Goal: Transaction & Acquisition: Purchase product/service

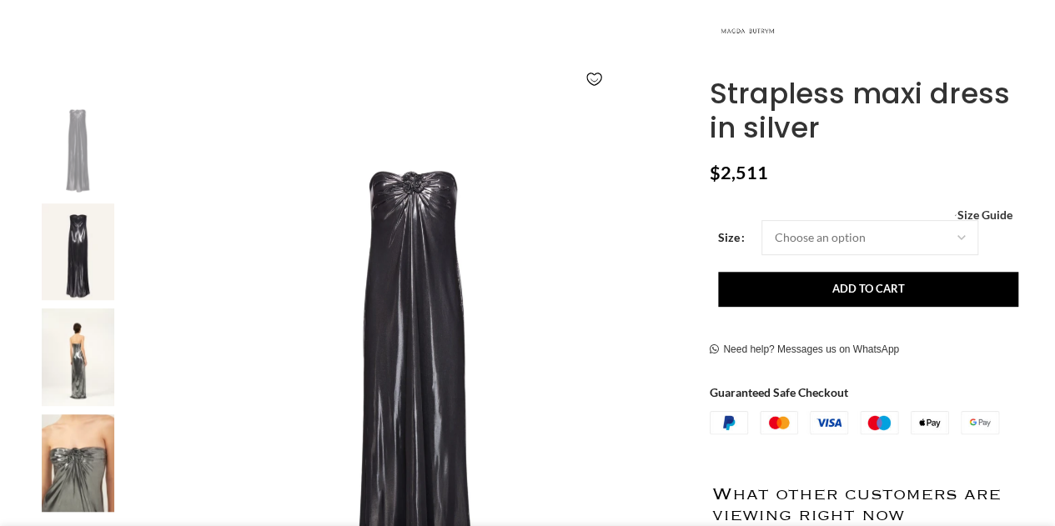
scroll to position [0, 351]
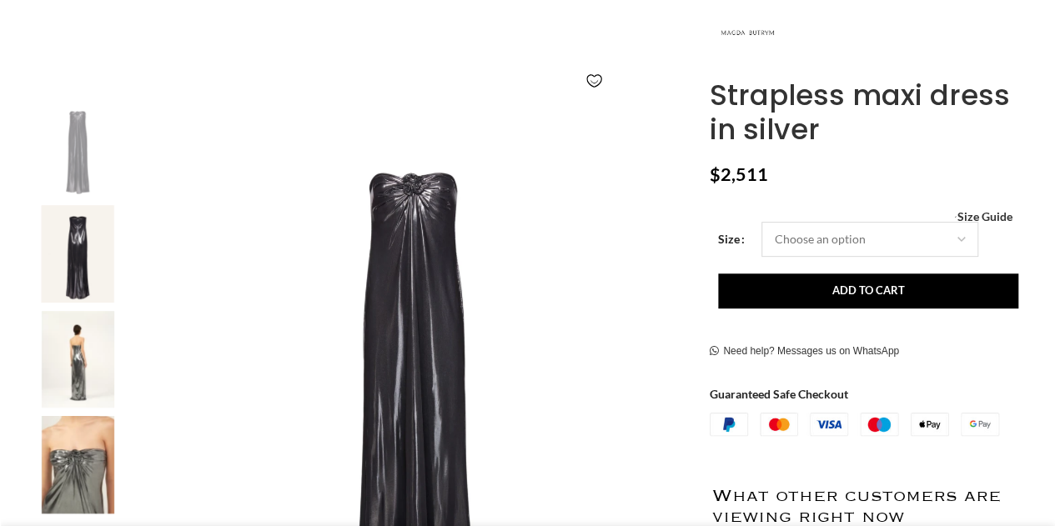
click at [794, 239] on select "Choose an option 6 UK 8 UK 10 [GEOGRAPHIC_DATA] 12 [GEOGRAPHIC_DATA] 14 [GEOGRA…" at bounding box center [869, 239] width 217 height 35
click at [761, 222] on select "Choose an option 6 UK 8 UK 10 [GEOGRAPHIC_DATA] 12 [GEOGRAPHIC_DATA] 14 [GEOGRA…" at bounding box center [869, 239] width 217 height 35
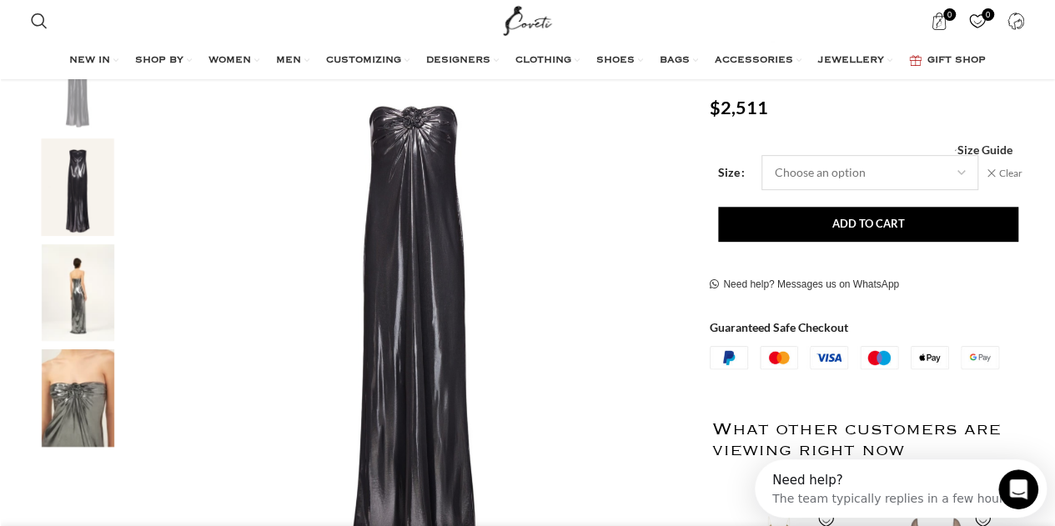
scroll to position [0, 526]
click at [83, 308] on img "3 / 4" at bounding box center [78, 293] width 102 height 98
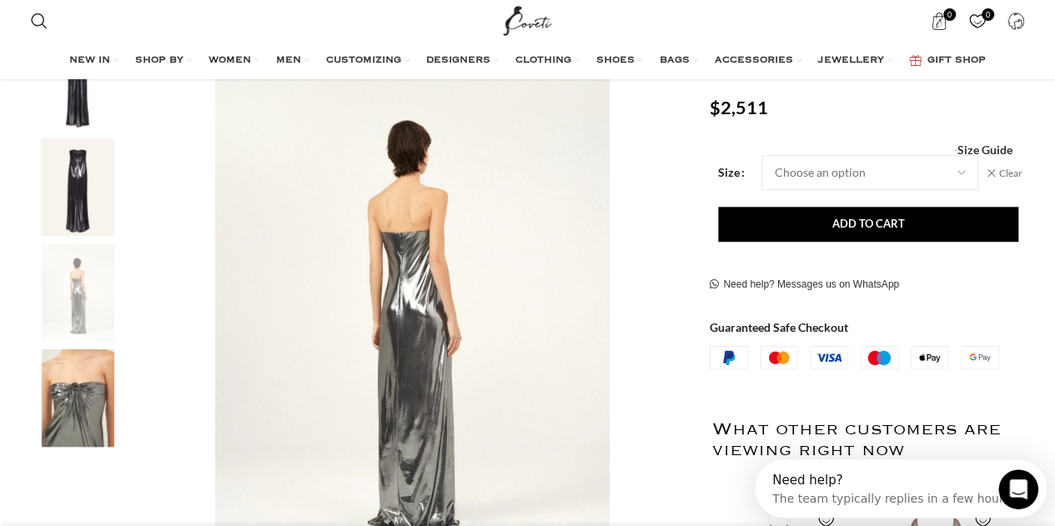
click at [82, 401] on img "4 / 4" at bounding box center [78, 398] width 102 height 98
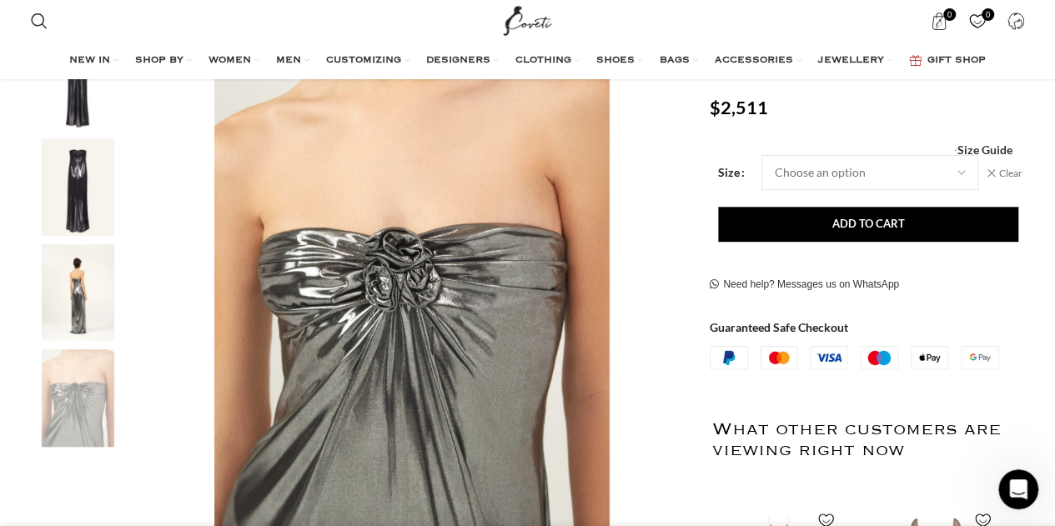
click at [78, 188] on img "2 / 4" at bounding box center [78, 187] width 102 height 98
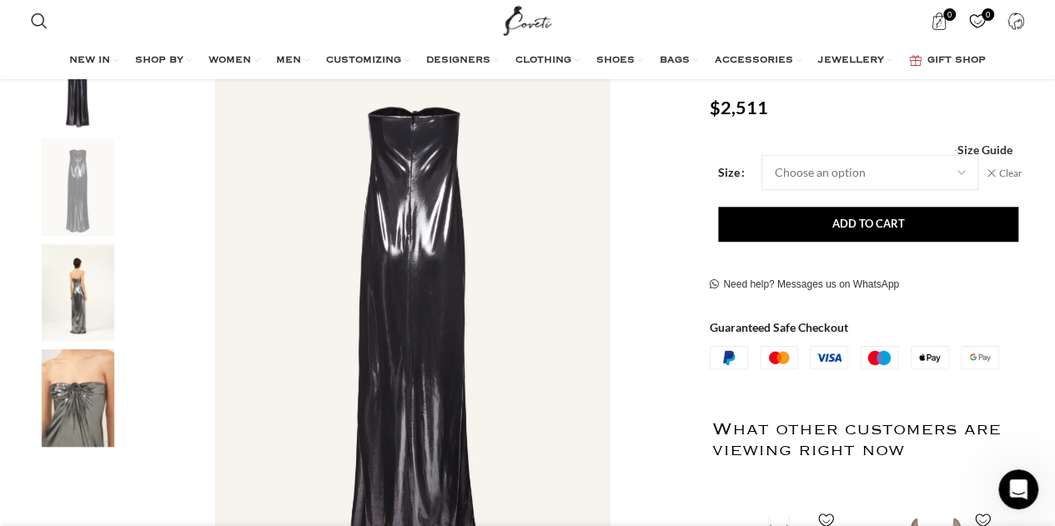
scroll to position [188, 0]
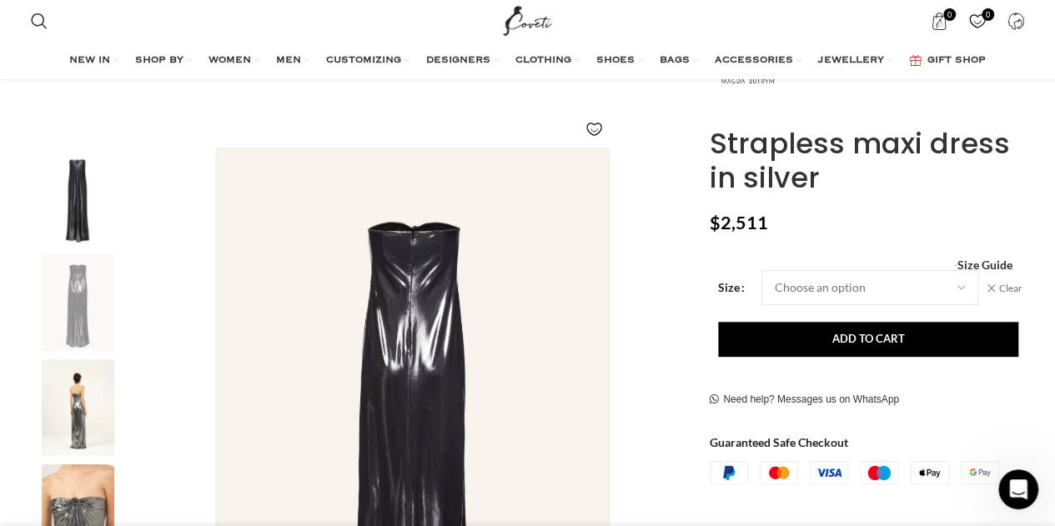
click at [82, 193] on img "1 / 4" at bounding box center [78, 197] width 102 height 98
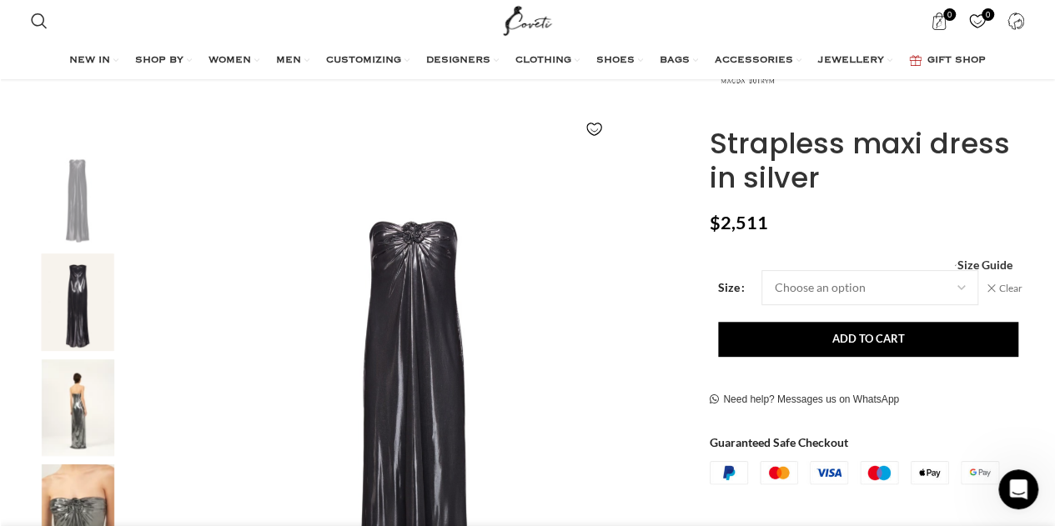
click at [90, 403] on img "3 / 4" at bounding box center [78, 408] width 102 height 98
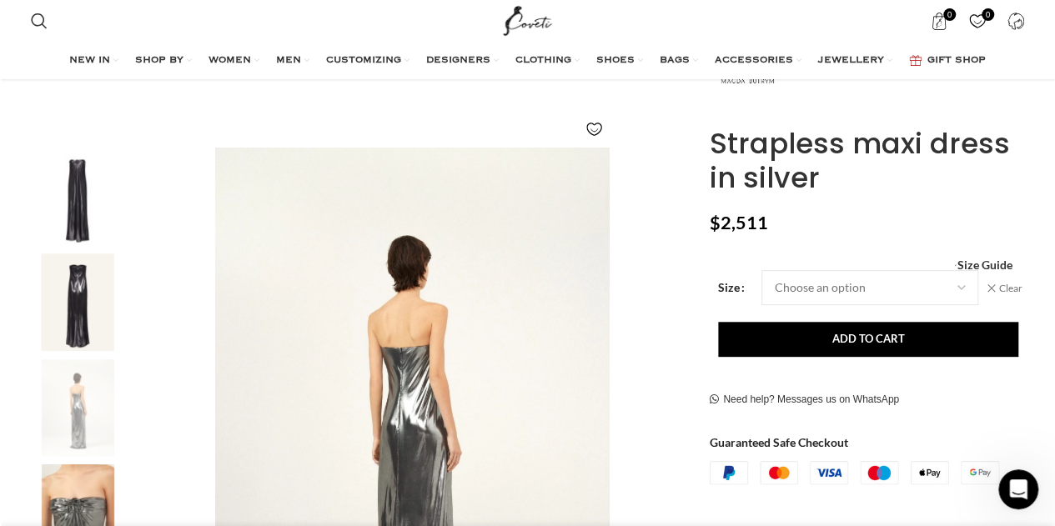
click at [93, 489] on img "4 / 4" at bounding box center [78, 513] width 102 height 98
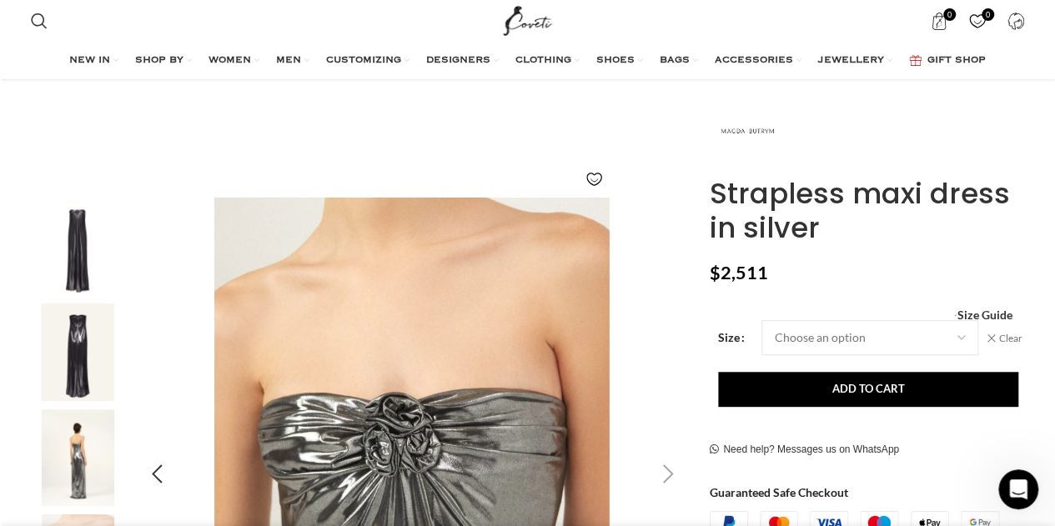
scroll to position [123, 0]
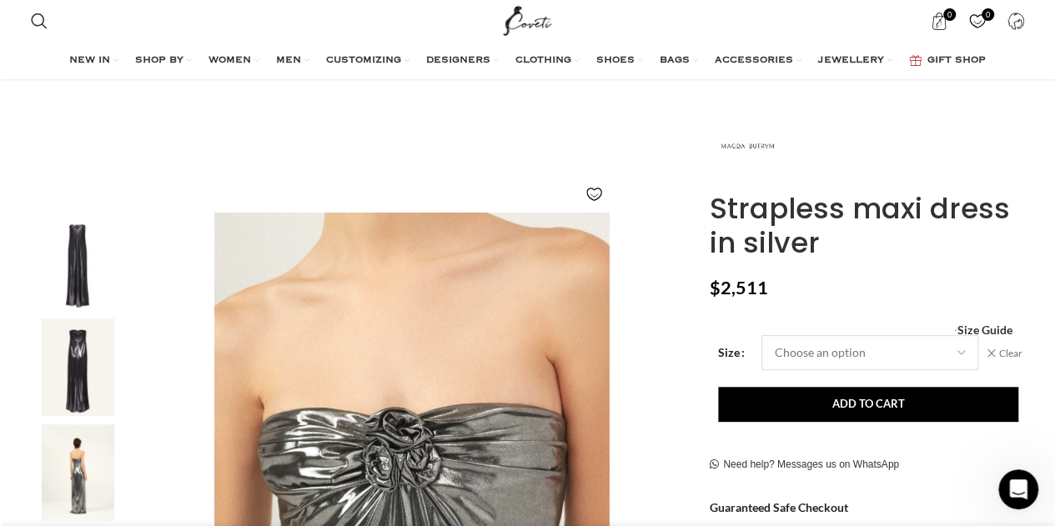
click at [801, 358] on select "Choose an option 6 UK 8 UK 10 UK 12 UK 14 UK" at bounding box center [869, 352] width 217 height 35
click at [761, 335] on select "Choose an option 6 UK 8 UK 10 UK 12 UK 14 UK" at bounding box center [869, 352] width 217 height 35
select select "12-uk"
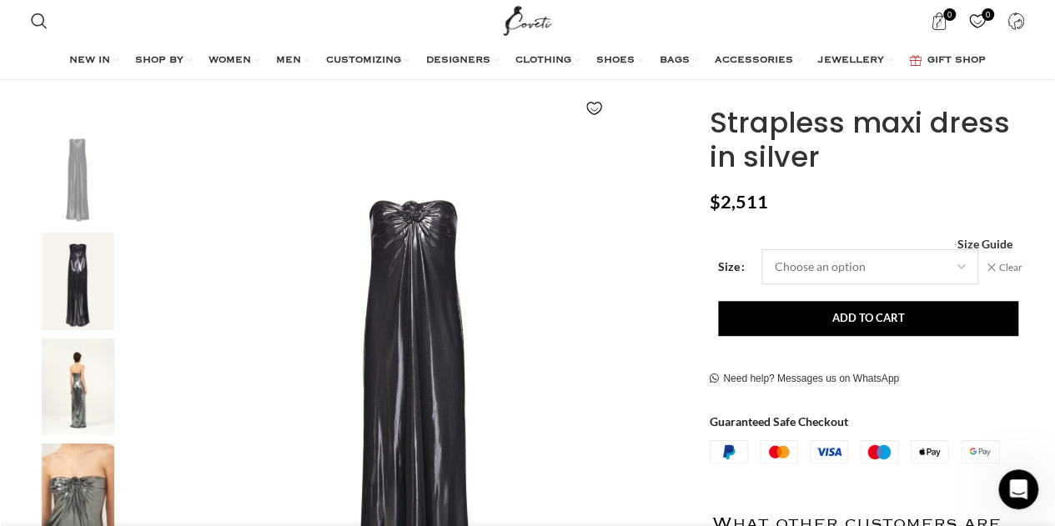
scroll to position [210, 0]
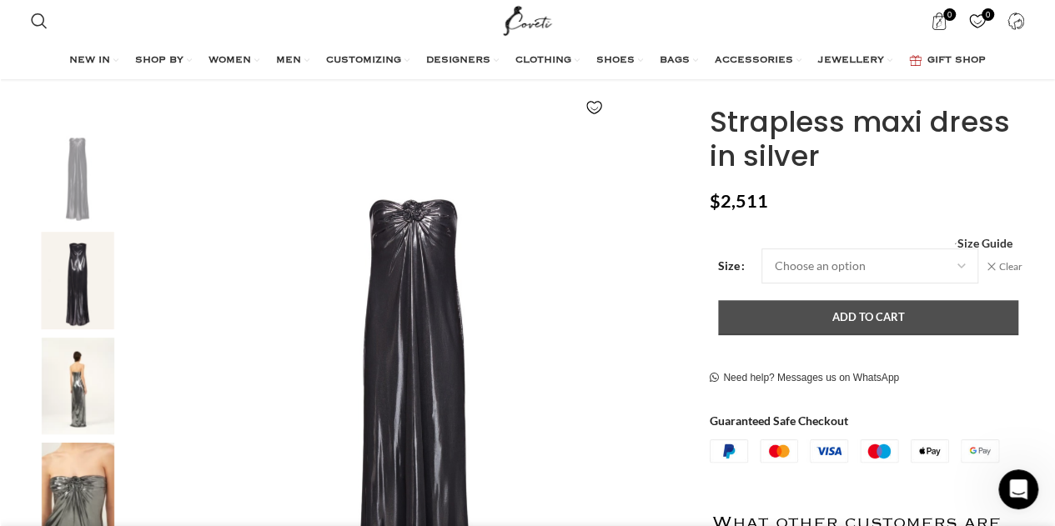
click at [862, 321] on button "Add to cart" at bounding box center [868, 317] width 300 height 35
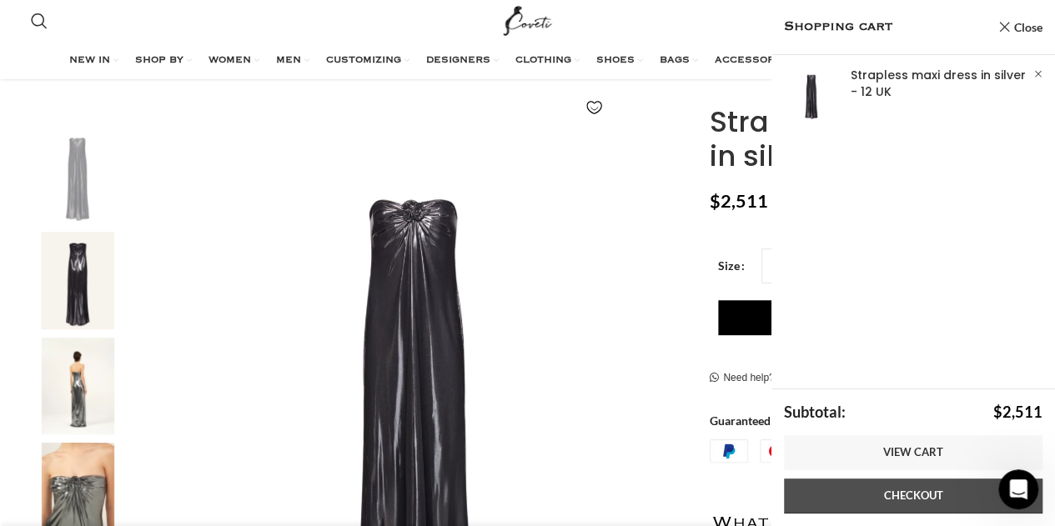
click at [880, 491] on link "Checkout" at bounding box center [913, 496] width 258 height 35
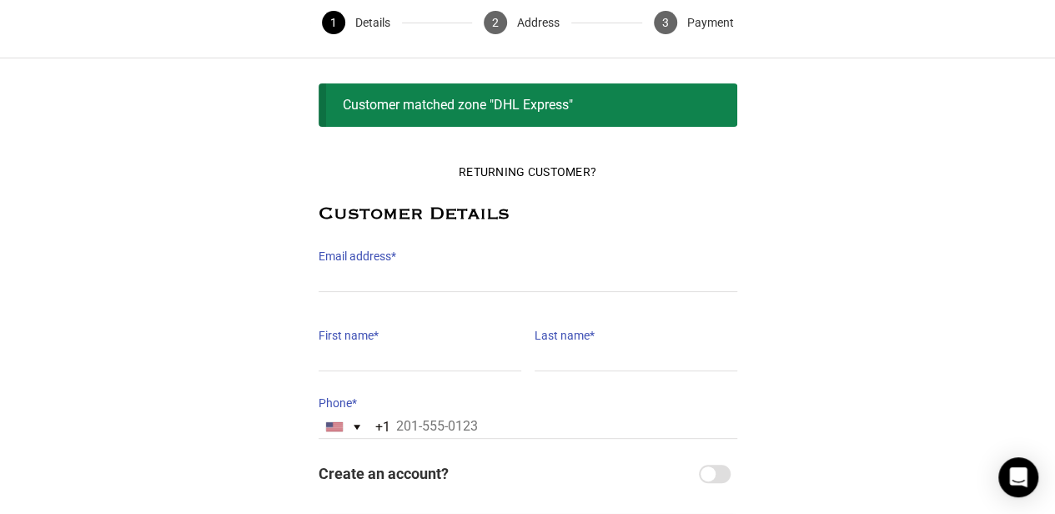
scroll to position [67, 0]
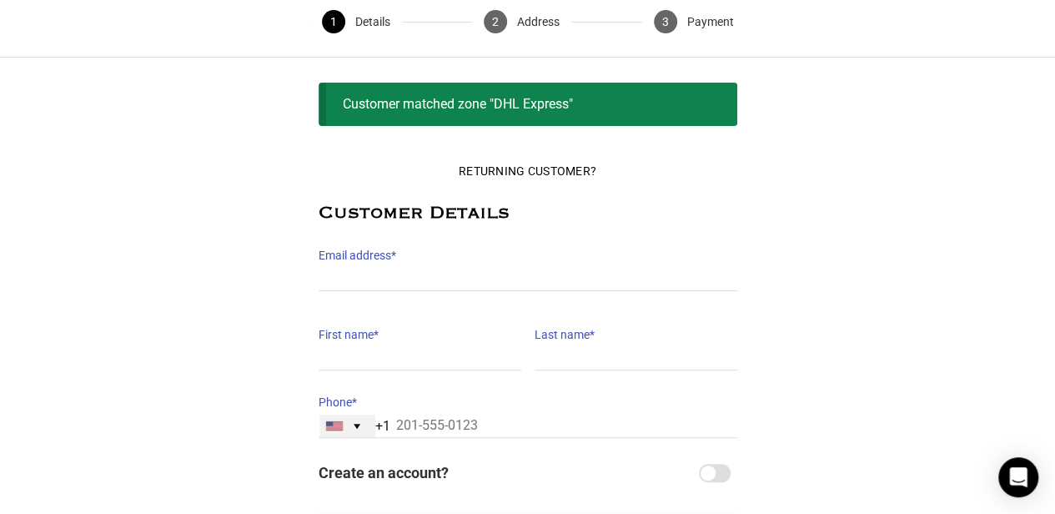
click at [359, 429] on div "United States +1" at bounding box center [347, 425] width 56 height 23
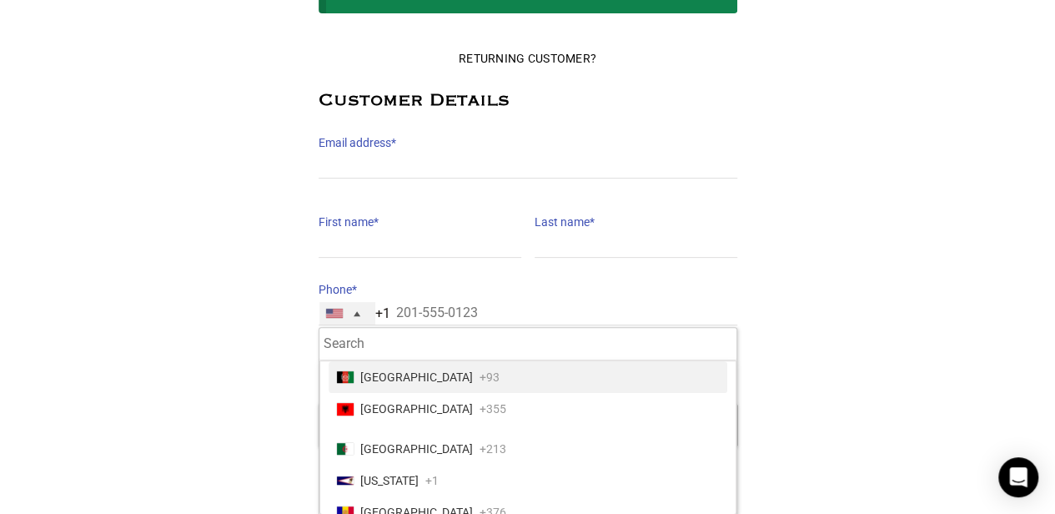
scroll to position [180, 1]
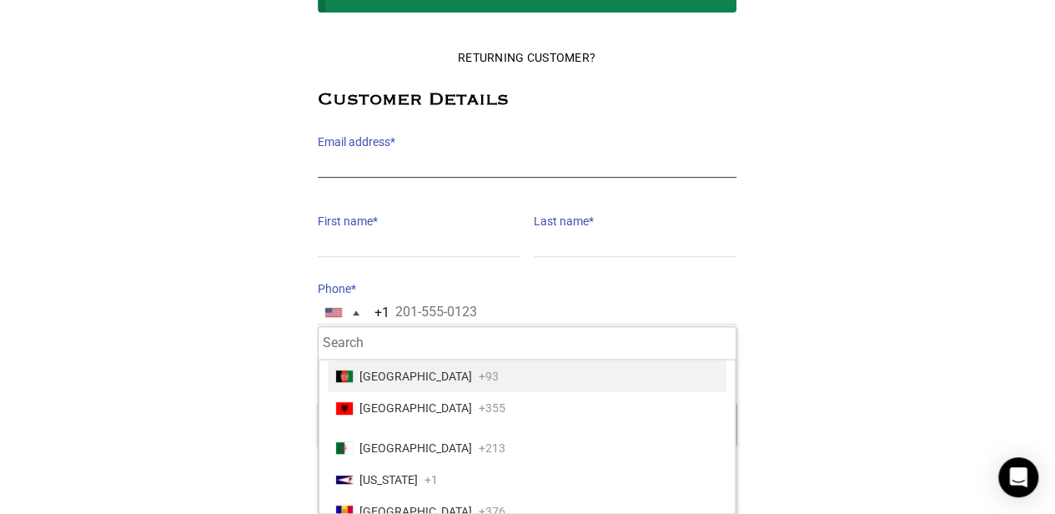
click at [409, 161] on input "Email address *" at bounding box center [527, 165] width 419 height 24
type input "georgiamort93@gmail.com"
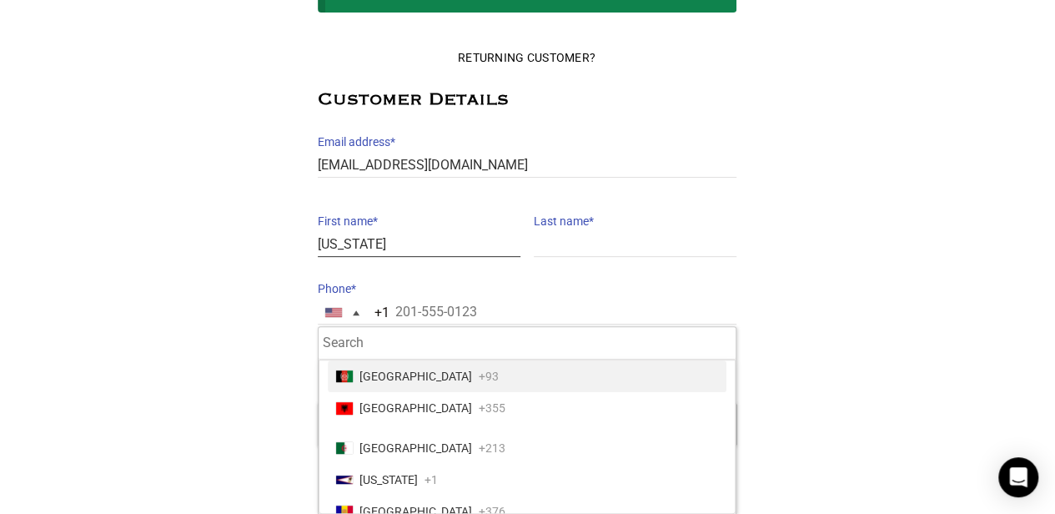
type input "Georgia"
type input "Mort"
type input "+61 406 101 635"
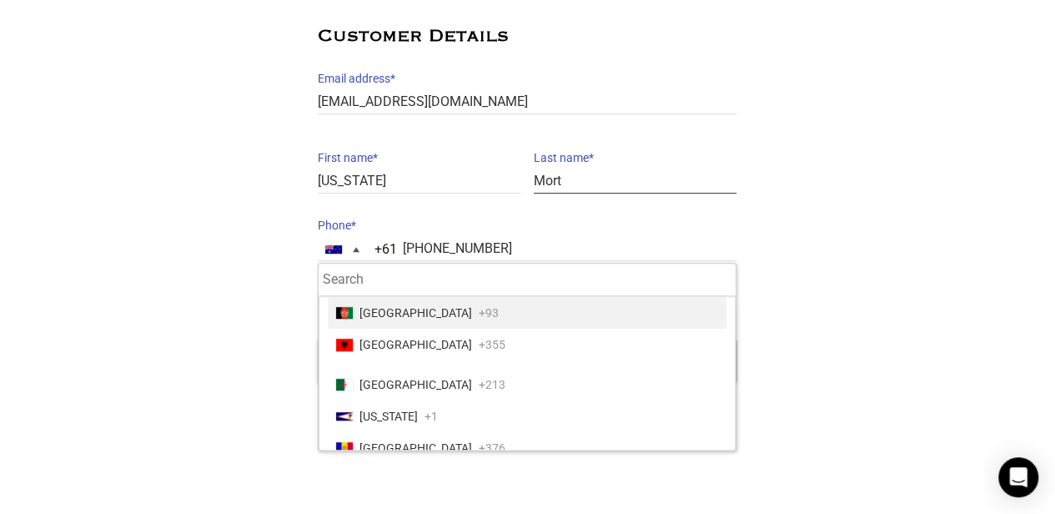
type input "Mort"
click at [789, 174] on div "Returning Customer? Customer Details Email address * georgiamort93@gmail.com Em…" at bounding box center [526, 180] width 1055 height 408
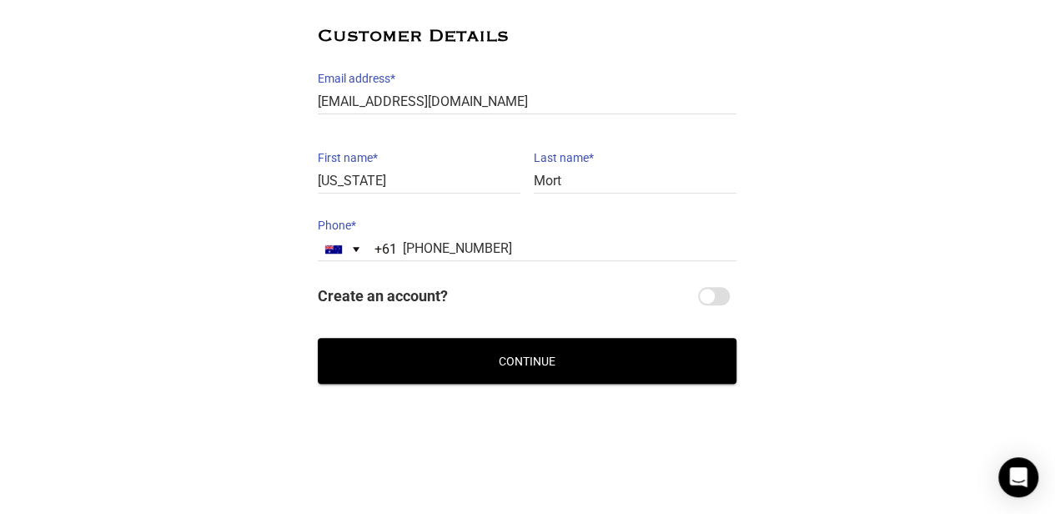
click at [721, 294] on input "Create an account?" at bounding box center [714, 296] width 32 height 18
checkbox input "true"
click at [584, 404] on div "Returning Customer? Customer Details Email address * georgiamort93@gmail.com Em…" at bounding box center [526, 179] width 1055 height 461
click at [577, 354] on button "Continue" at bounding box center [527, 361] width 419 height 46
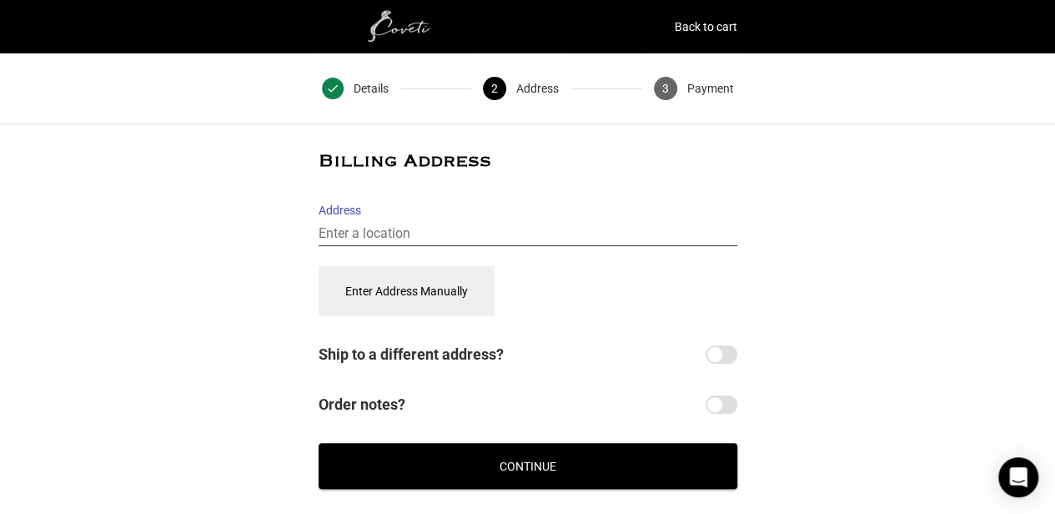
click at [478, 228] on input "Address" at bounding box center [527, 234] width 419 height 24
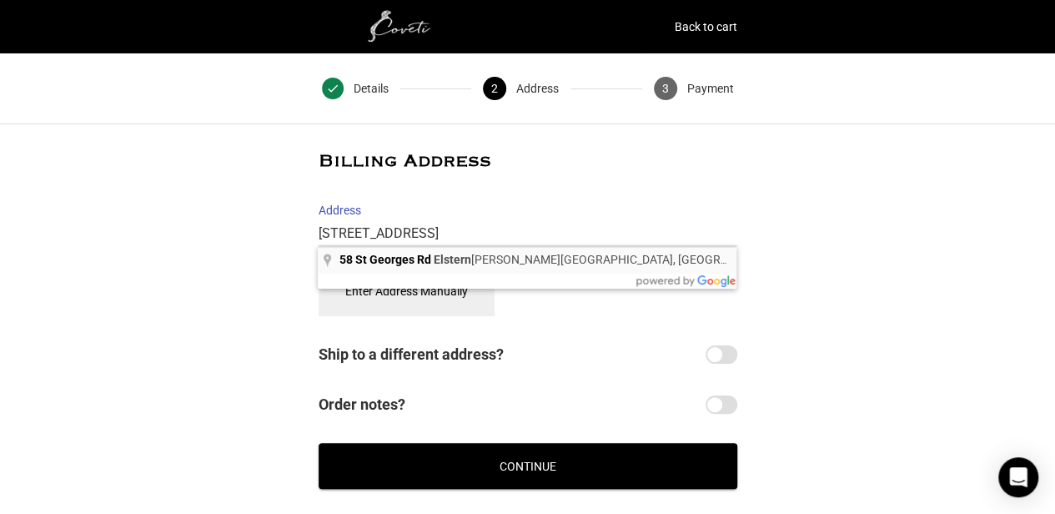
type input "58 St Georges Rd, Elsternwick VIC, Australia"
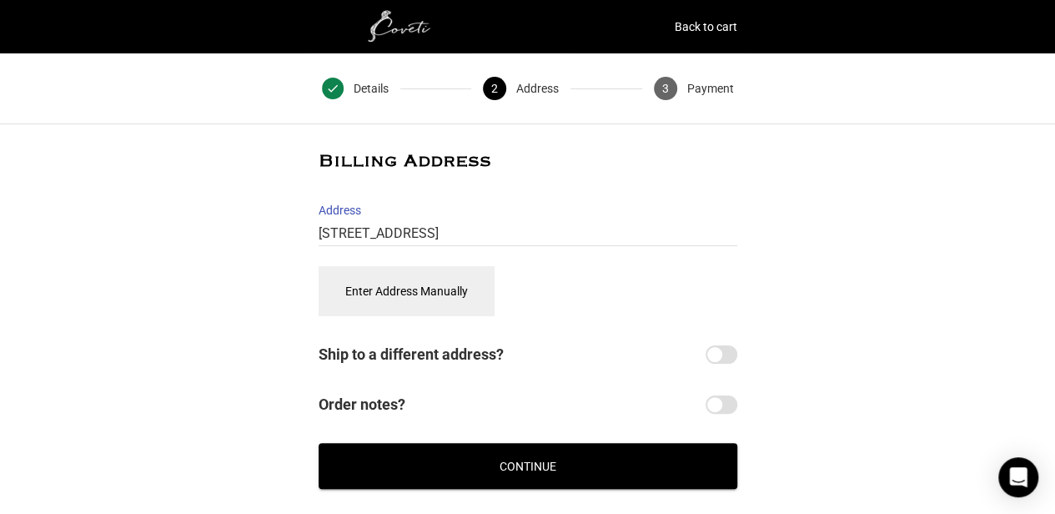
select select "AU"
type input "58 St Georges Rd"
type input "58 St Georges Rd, Elsternwick"
type input "Elsternwick"
type input "3185"
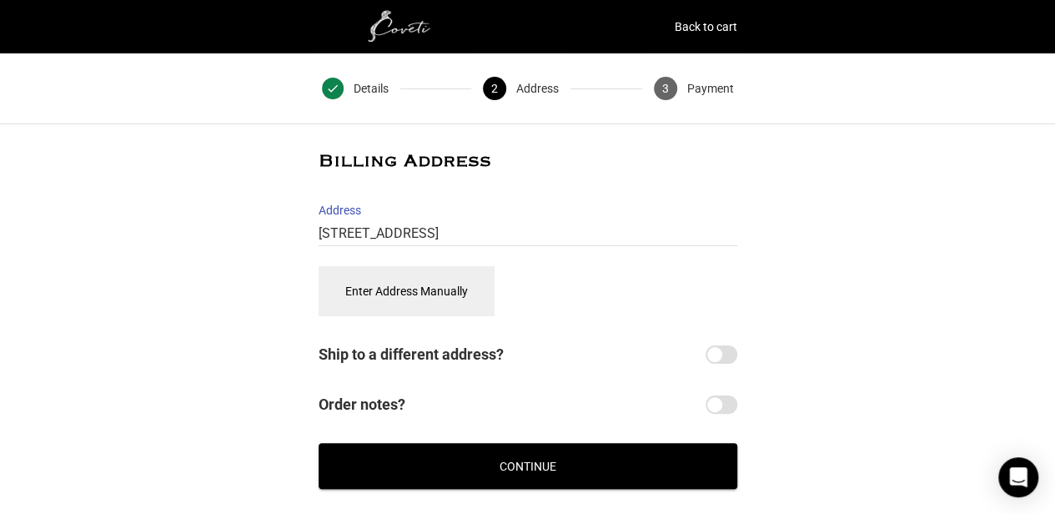
select select "VIC"
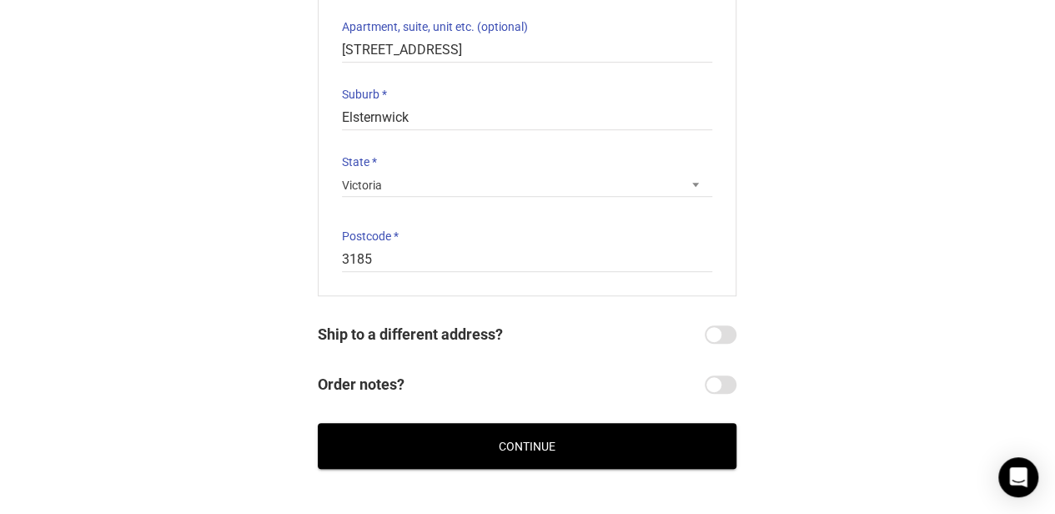
scroll to position [464, 1]
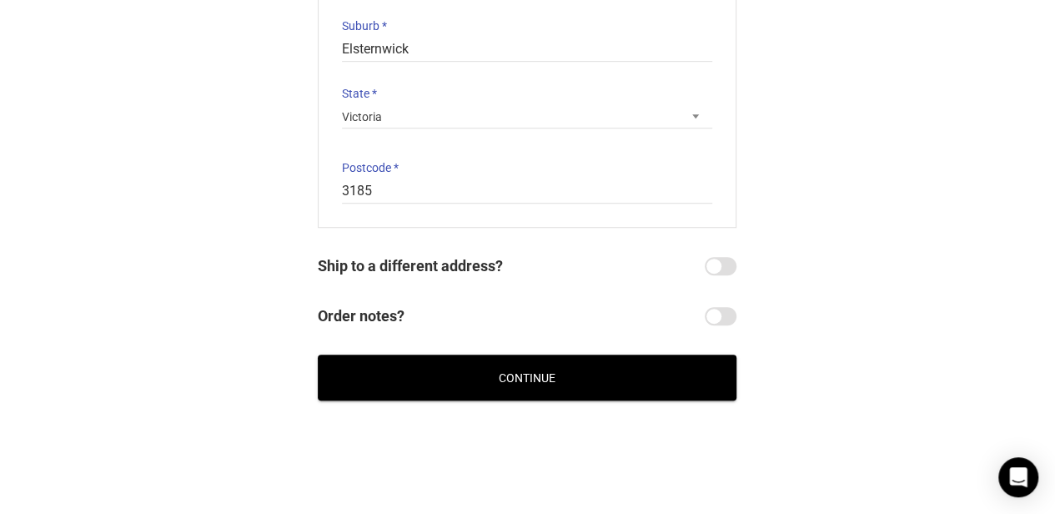
click at [537, 382] on button "Continue" at bounding box center [527, 377] width 419 height 46
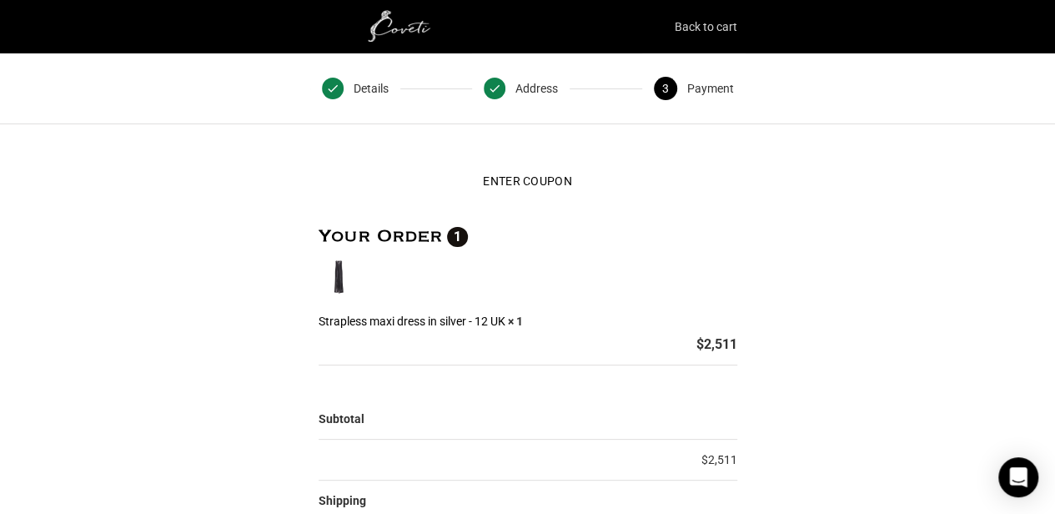
click at [719, 27] on link "Back to cart" at bounding box center [706, 26] width 63 height 23
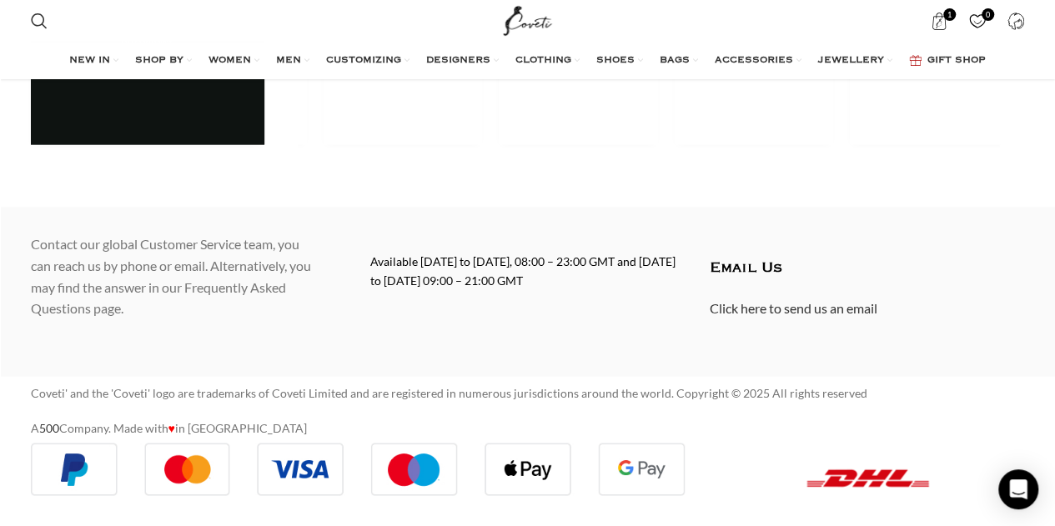
scroll to position [0, 351]
click at [781, 306] on link "Click here to send us an email" at bounding box center [794, 307] width 168 height 16
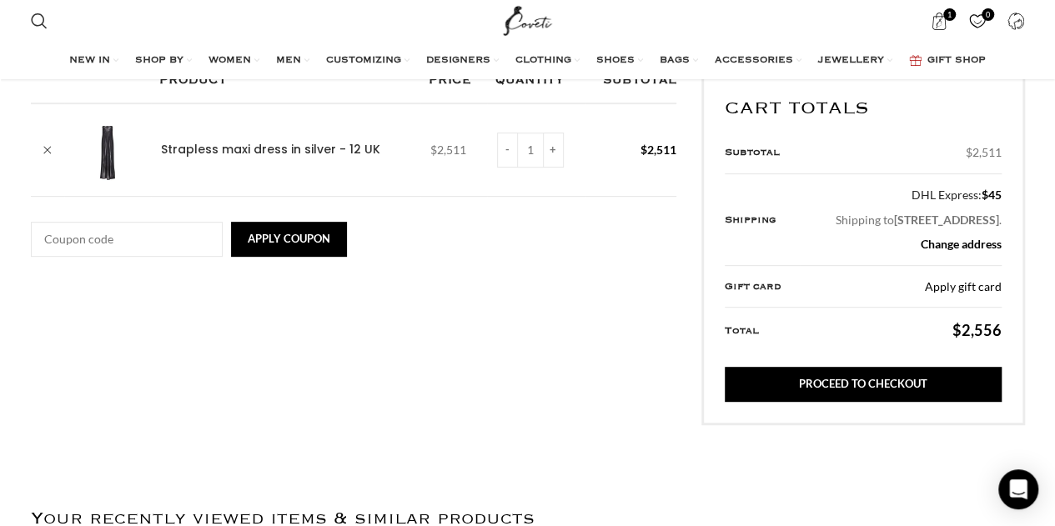
scroll to position [0, 877]
click at [199, 153] on link "Strapless maxi dress in silver - 12 UK" at bounding box center [270, 150] width 219 height 17
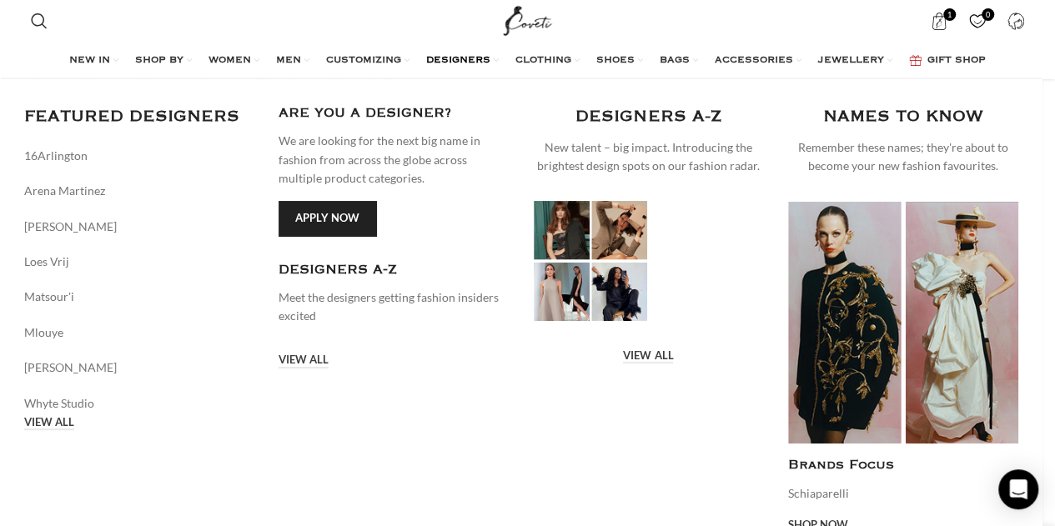
scroll to position [0, 175]
click at [72, 152] on link "16Arlington" at bounding box center [139, 156] width 230 height 18
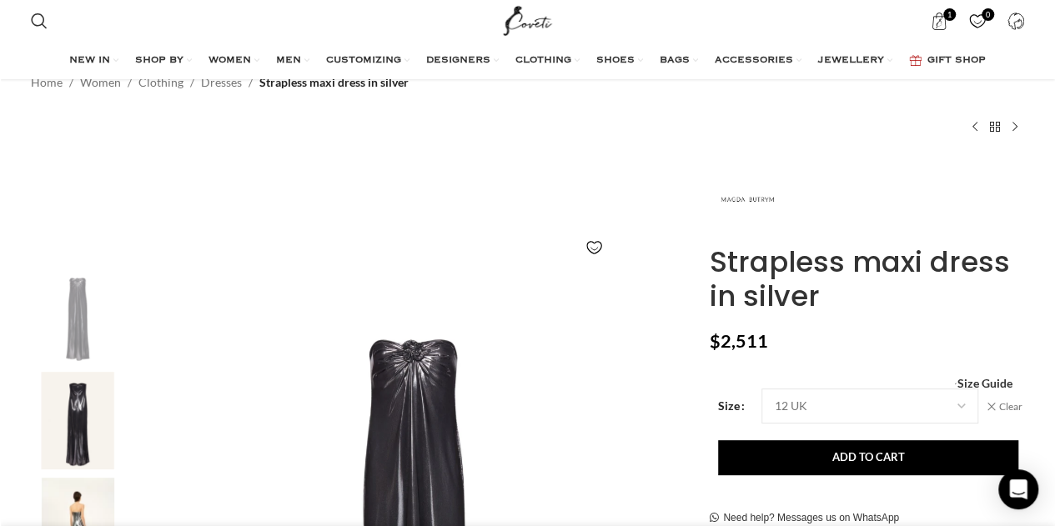
scroll to position [0, 526]
click at [821, 411] on select "Choose an option 6 UK 8 UK 10 [GEOGRAPHIC_DATA] 12 [GEOGRAPHIC_DATA] 14 [GEOGRA…" at bounding box center [869, 406] width 217 height 35
click at [761, 389] on select "Choose an option 6 UK 8 UK 10 [GEOGRAPHIC_DATA] 12 [GEOGRAPHIC_DATA] 14 [GEOGRA…" at bounding box center [869, 406] width 217 height 35
select select "10-[GEOGRAPHIC_DATA]"
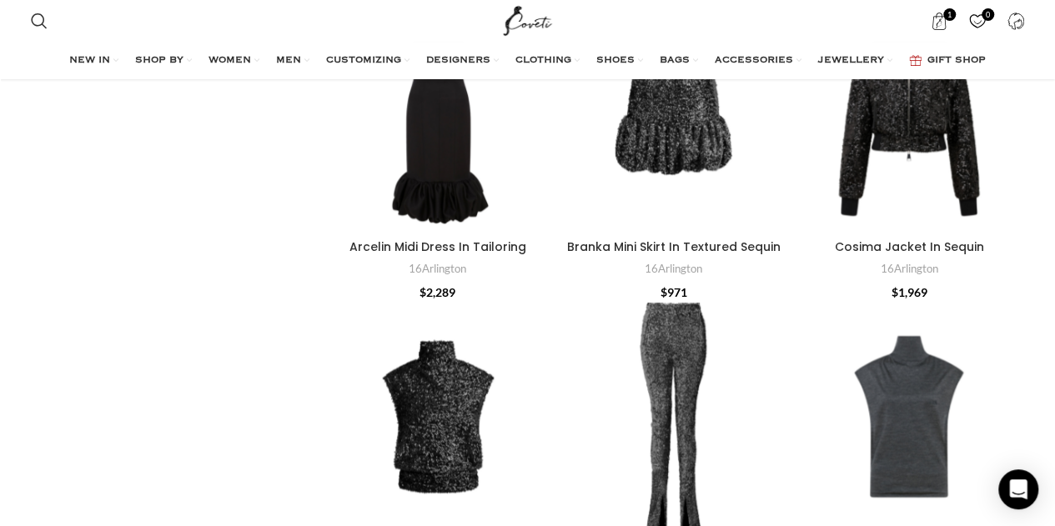
scroll to position [678, 0]
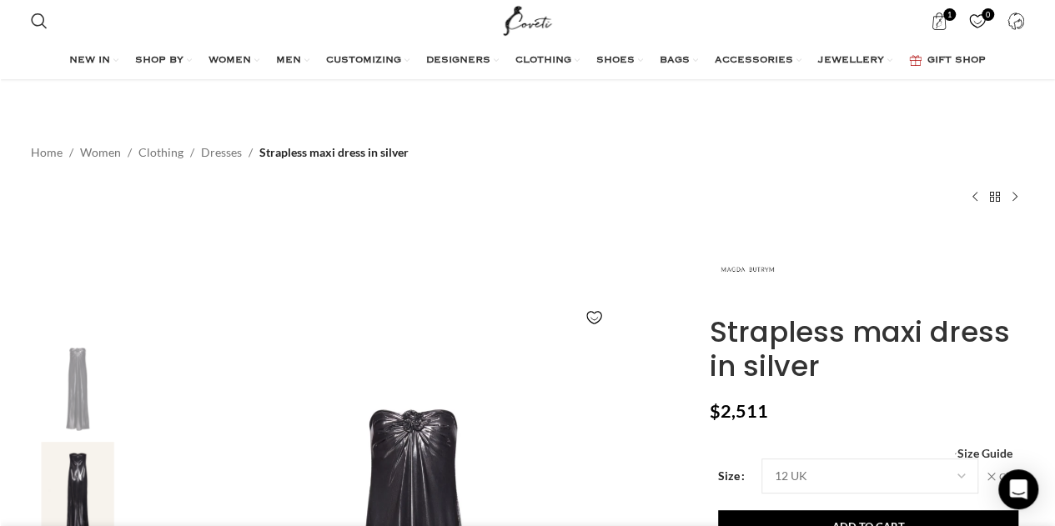
scroll to position [281, 0]
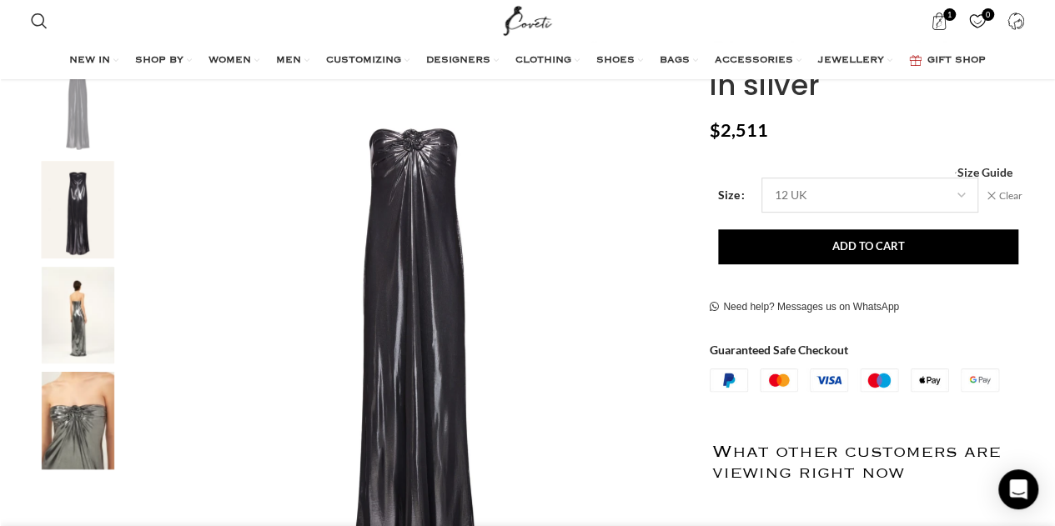
click at [795, 186] on select "Choose an option 6 UK 8 UK 10 UK 12 UK 14 UK" at bounding box center [869, 195] width 217 height 35
click at [761, 178] on select "Choose an option 6 UK 8 UK 10 UK 12 UK 14 UK" at bounding box center [869, 195] width 217 height 35
select select "8-uk"
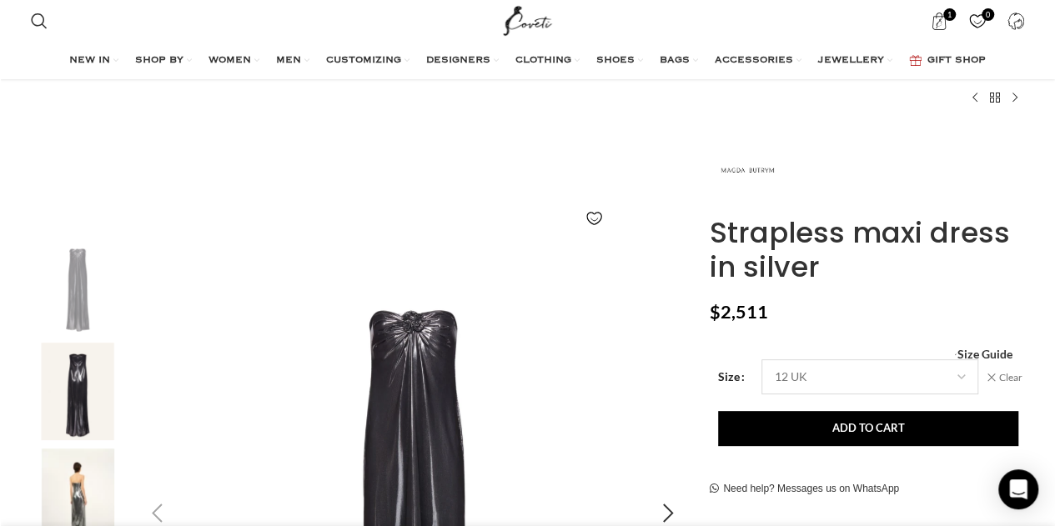
scroll to position [0, 1930]
